Goal: Transaction & Acquisition: Obtain resource

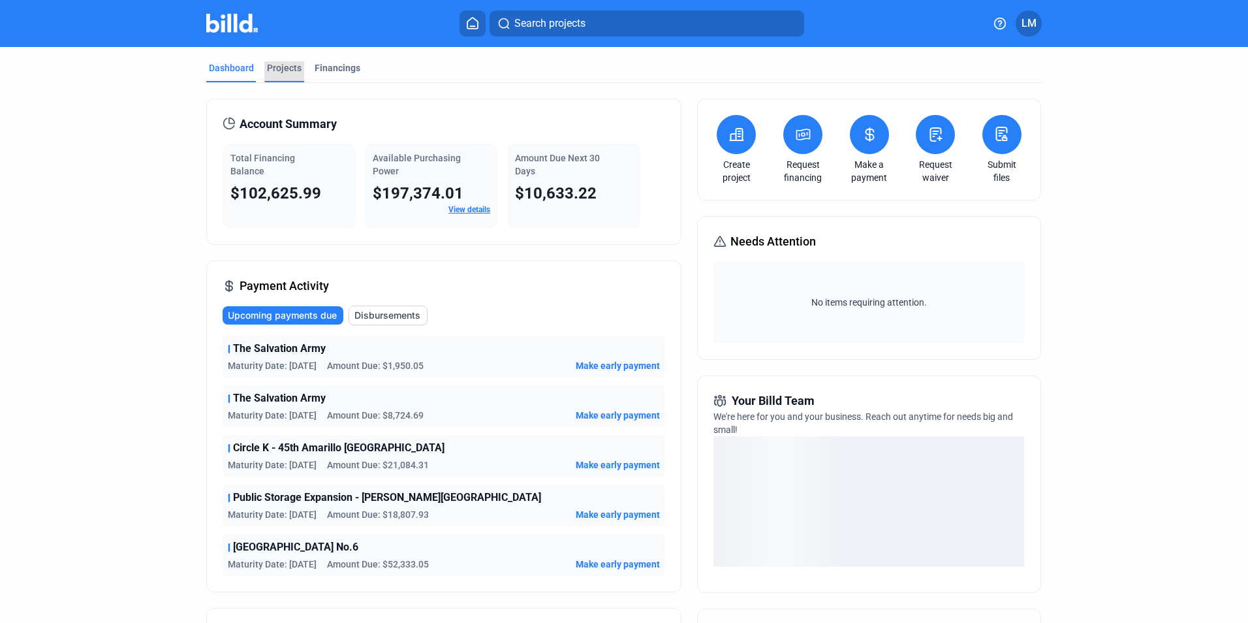
click at [283, 66] on div "Projects" at bounding box center [284, 67] width 35 height 13
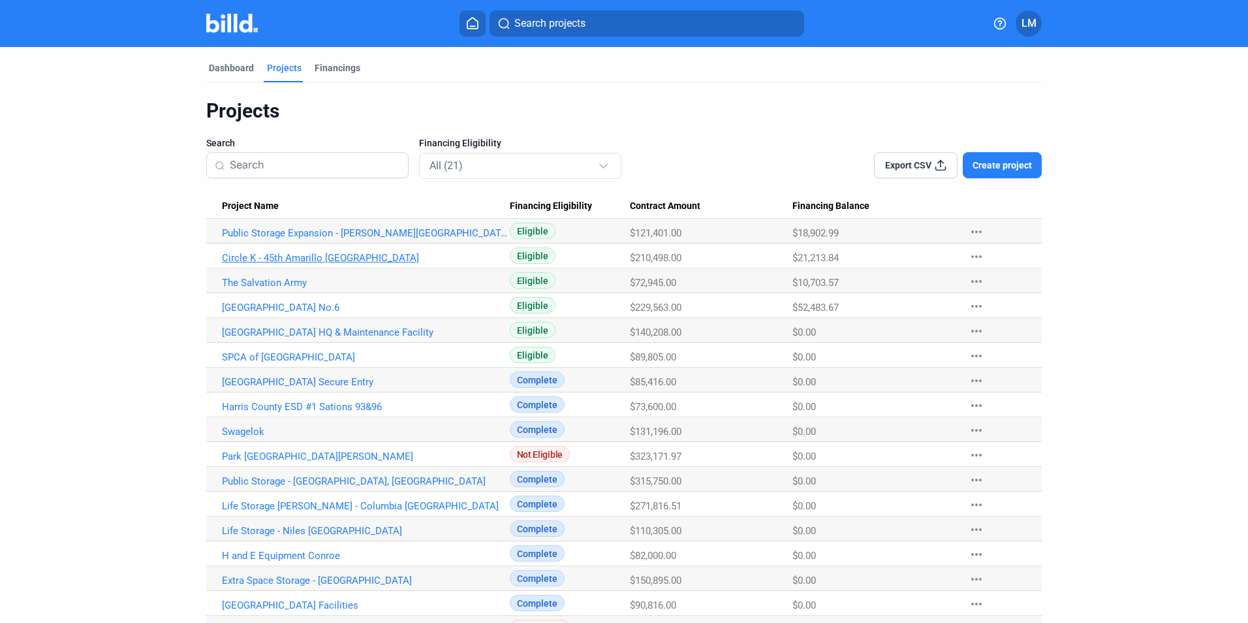
click at [298, 257] on link "Circle K - 45th Amarillo [GEOGRAPHIC_DATA]" at bounding box center [366, 258] width 288 height 12
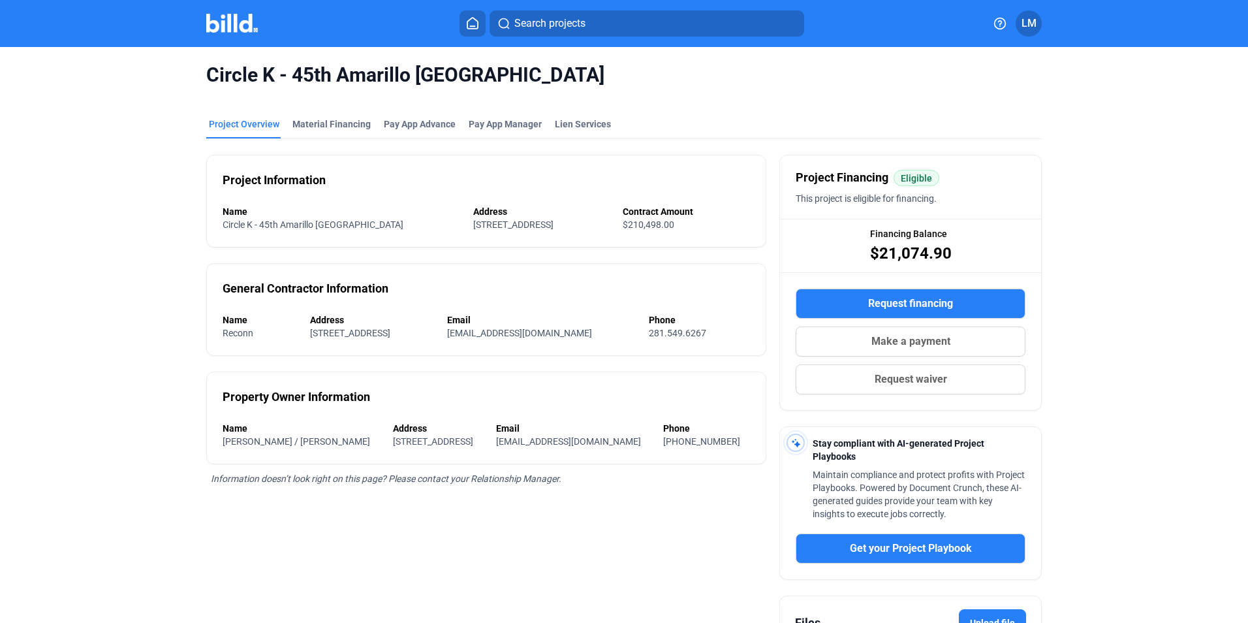
click at [882, 304] on span "Request financing" at bounding box center [910, 304] width 85 height 16
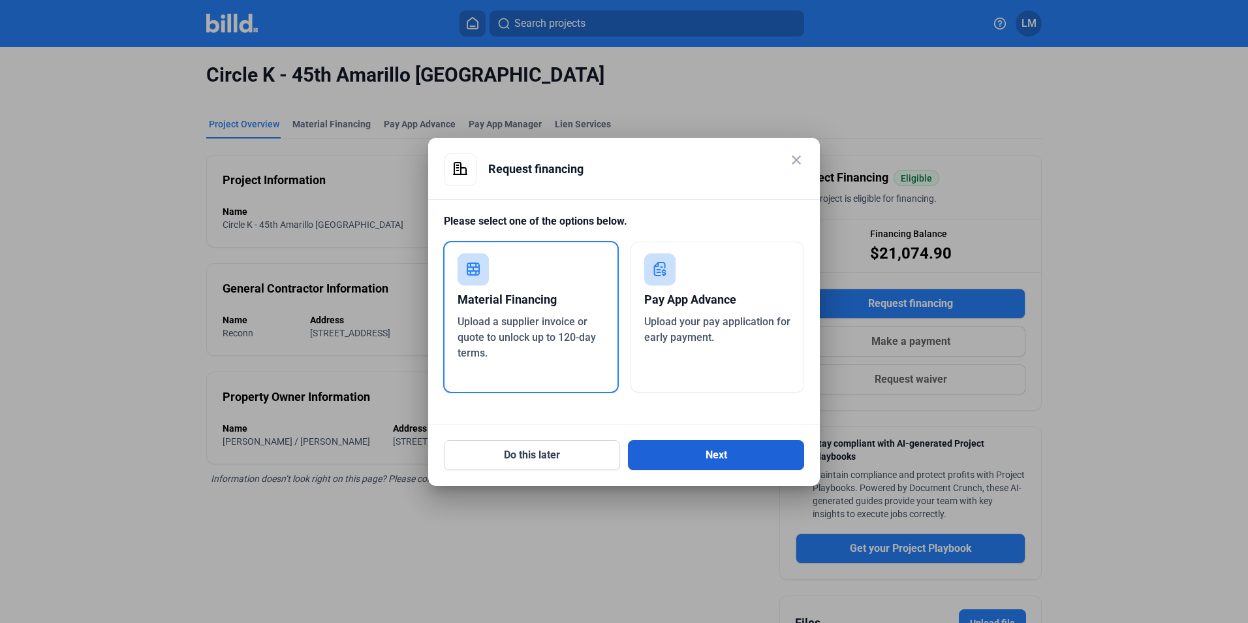
click at [677, 446] on button "Next" at bounding box center [716, 455] width 176 height 30
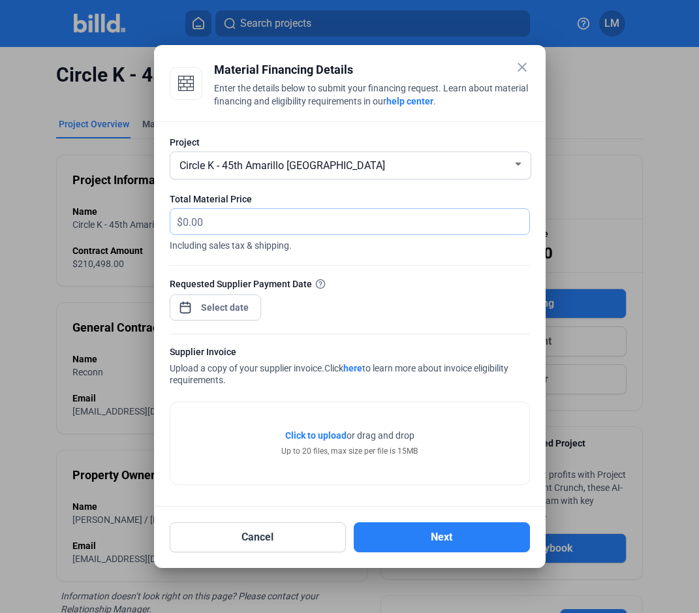
click at [228, 225] on input "text" at bounding box center [349, 221] width 332 height 25
click at [234, 225] on input "text" at bounding box center [356, 221] width 347 height 25
drag, startPoint x: 255, startPoint y: 213, endPoint x: 267, endPoint y: 208, distance: 13.7
click at [264, 210] on input "16" at bounding box center [356, 221] width 347 height 25
type input "1,603.33"
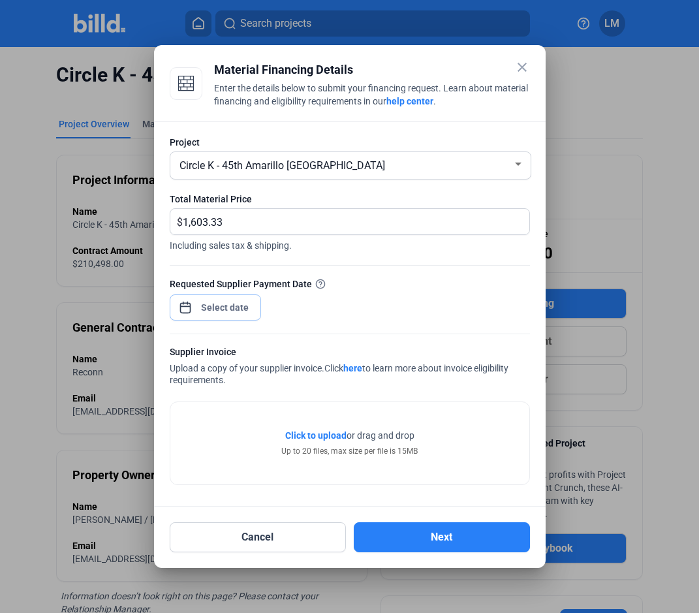
click at [227, 310] on div "close Material Financing Details Enter the details below to submit your financi…" at bounding box center [349, 306] width 699 height 613
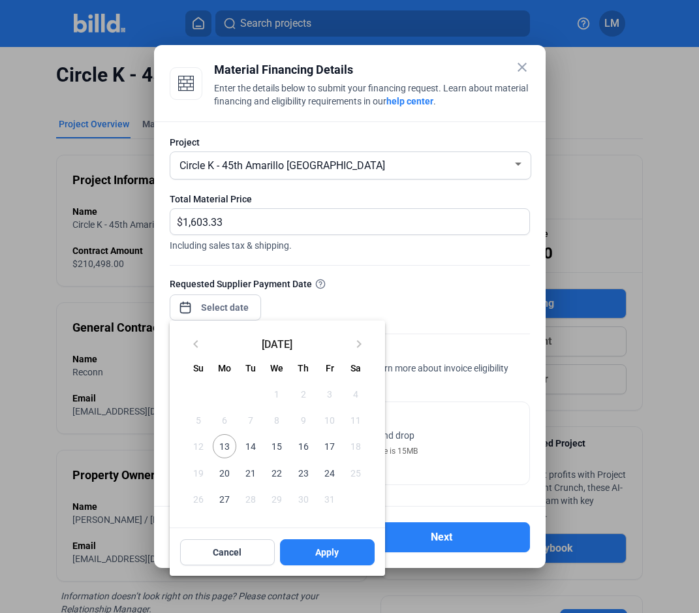
click at [227, 451] on span "13" at bounding box center [225, 446] width 24 height 24
click at [323, 552] on span "Apply" at bounding box center [327, 552] width 24 height 13
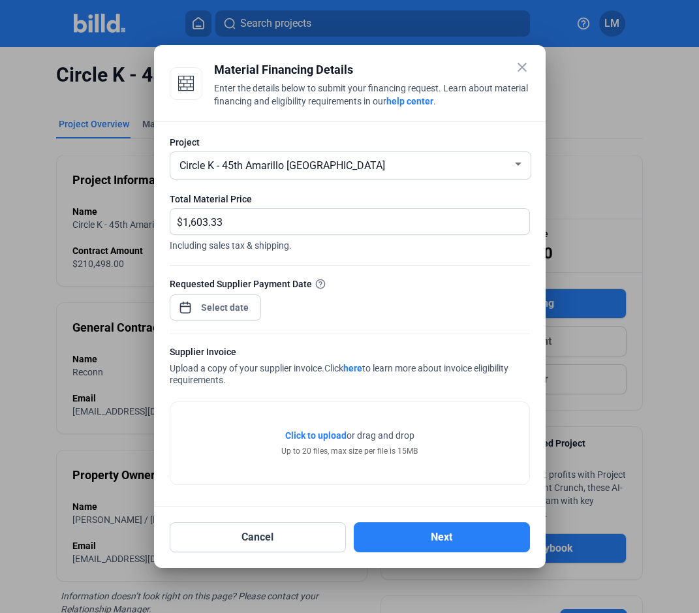
drag, startPoint x: 420, startPoint y: 539, endPoint x: 347, endPoint y: 287, distance: 262.2
click at [347, 286] on div "close Material Financing Details Enter the details below to submit your financi…" at bounding box center [350, 307] width 360 height 492
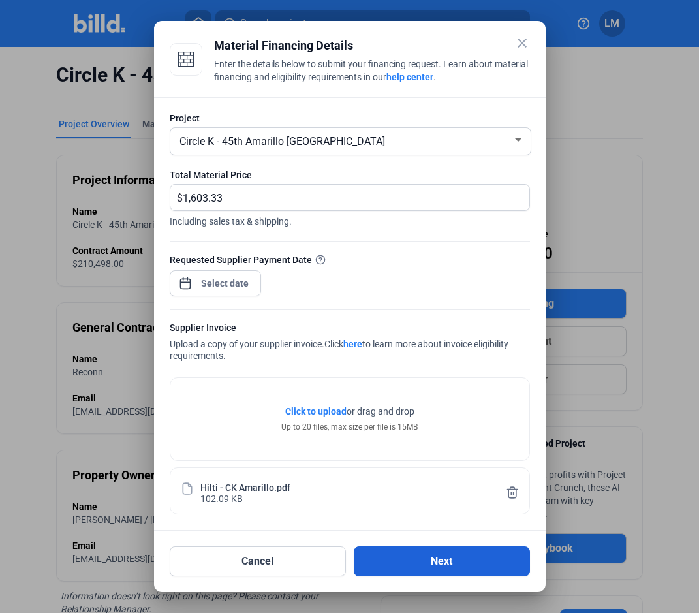
click at [409, 563] on button "Next" at bounding box center [442, 561] width 176 height 30
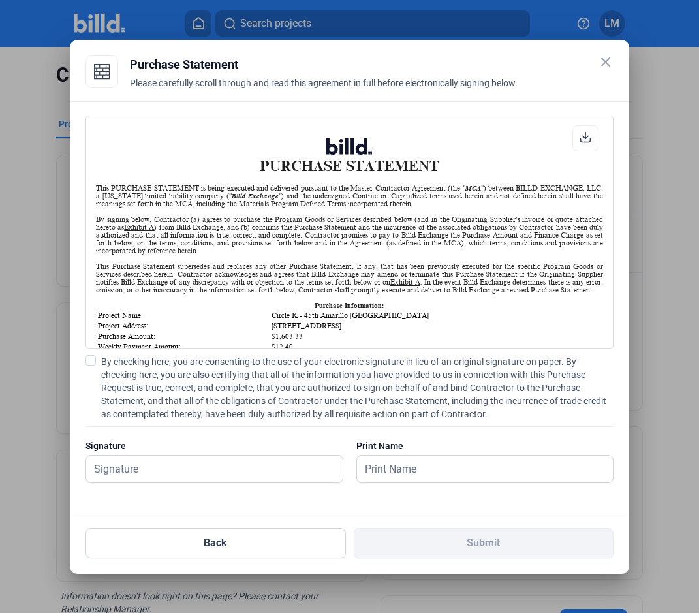
scroll to position [1, 0]
click at [93, 366] on label "By checking here, you are consenting to the use of your electronic signature in…" at bounding box center [350, 387] width 528 height 65
click at [0, 0] on input "By checking here, you are consenting to the use of your electronic signature in…" at bounding box center [0, 0] width 0 height 0
click at [142, 467] on input "text" at bounding box center [207, 469] width 242 height 27
type input "Alfredo Valencia"
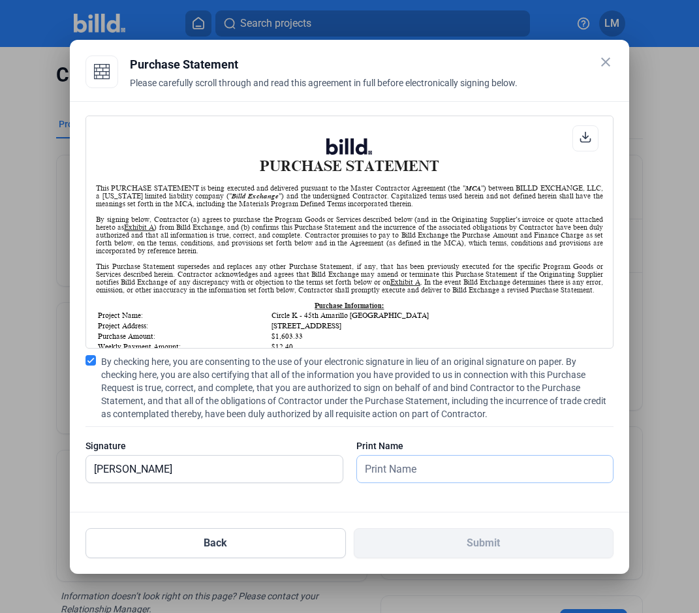
click at [381, 470] on input "text" at bounding box center [485, 469] width 256 height 27
type input "Alfredo Valencia"
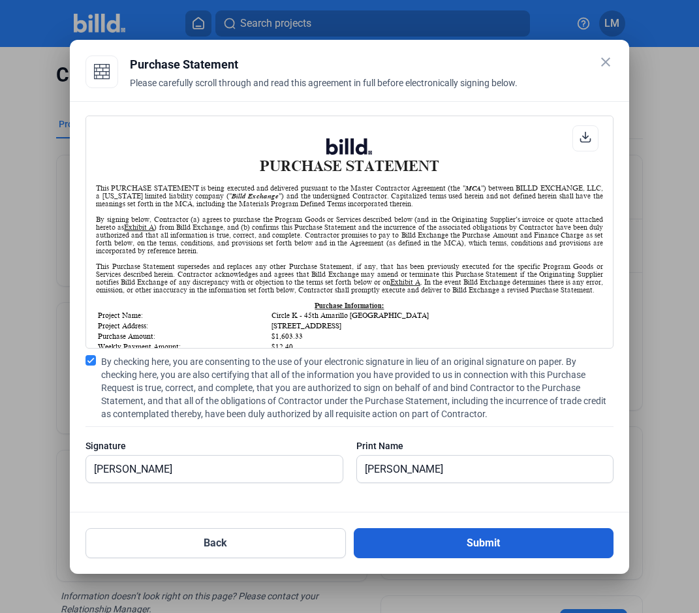
click at [381, 550] on button "Submit" at bounding box center [484, 543] width 260 height 30
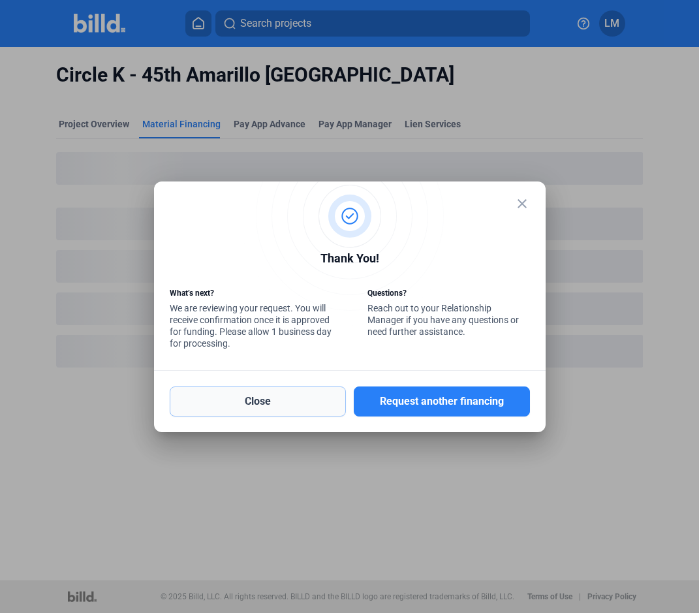
click at [295, 407] on button "Close" at bounding box center [258, 401] width 176 height 30
